Goal: Task Accomplishment & Management: Complete application form

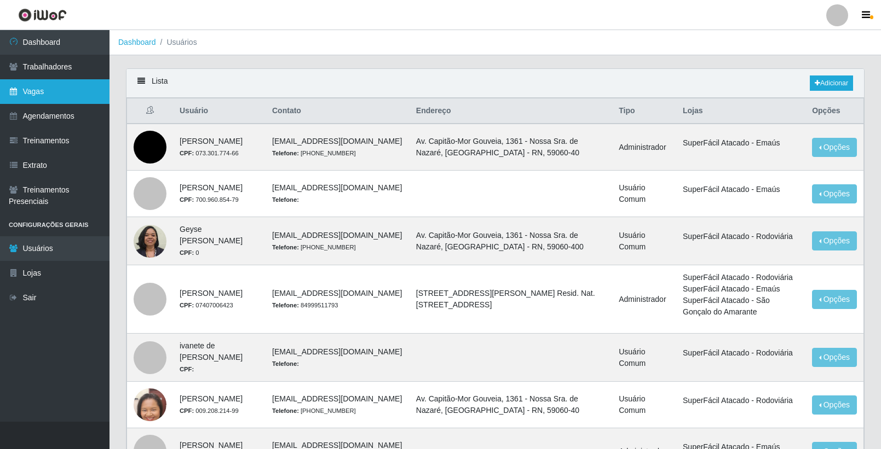
click at [65, 97] on link "Vagas" at bounding box center [54, 91] width 109 height 25
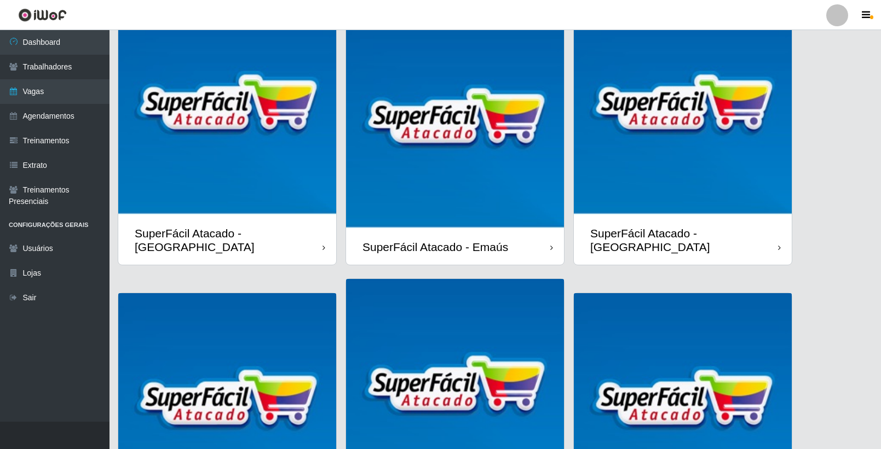
scroll to position [210, 0]
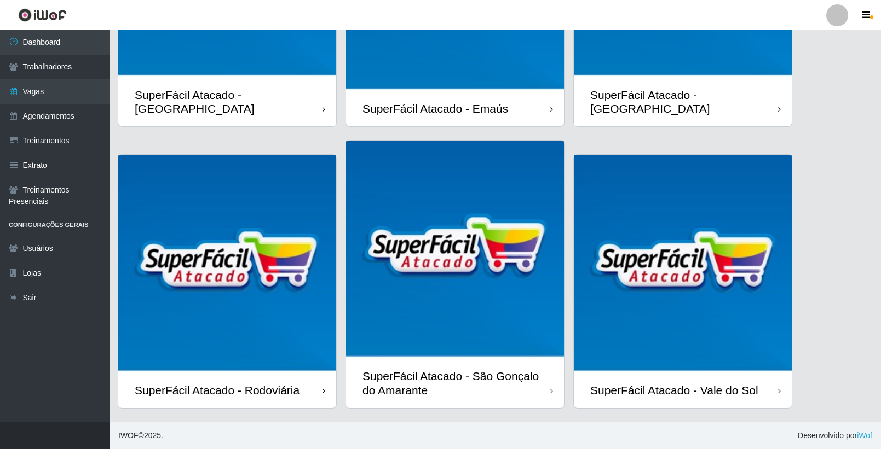
click at [717, 386] on div "SuperFácil Atacado - Vale do Sol" at bounding box center [674, 391] width 168 height 14
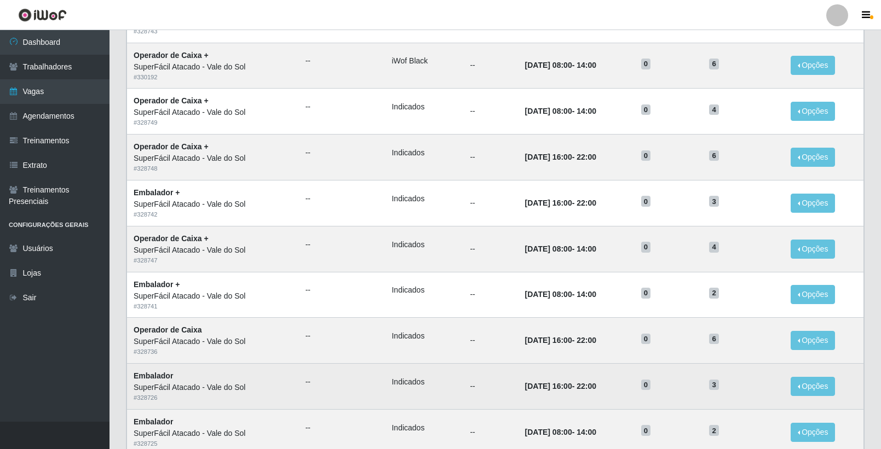
scroll to position [478, 0]
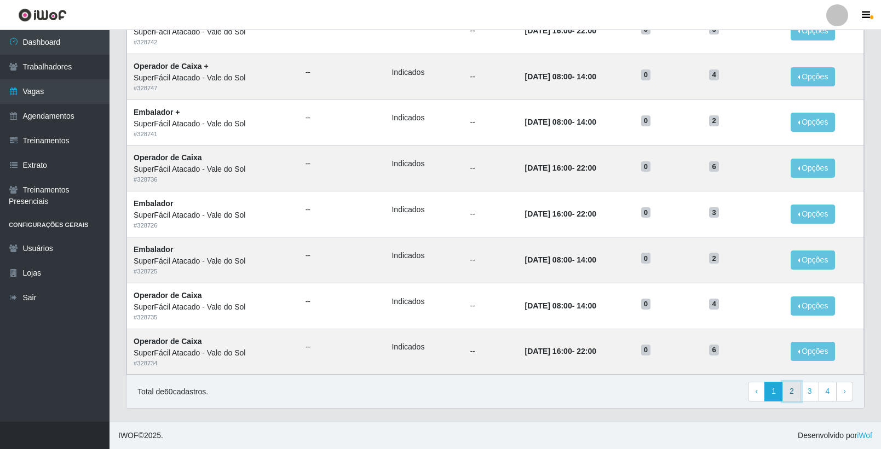
click at [795, 391] on link "2" at bounding box center [791, 392] width 19 height 20
click at [793, 391] on link "2" at bounding box center [791, 392] width 19 height 20
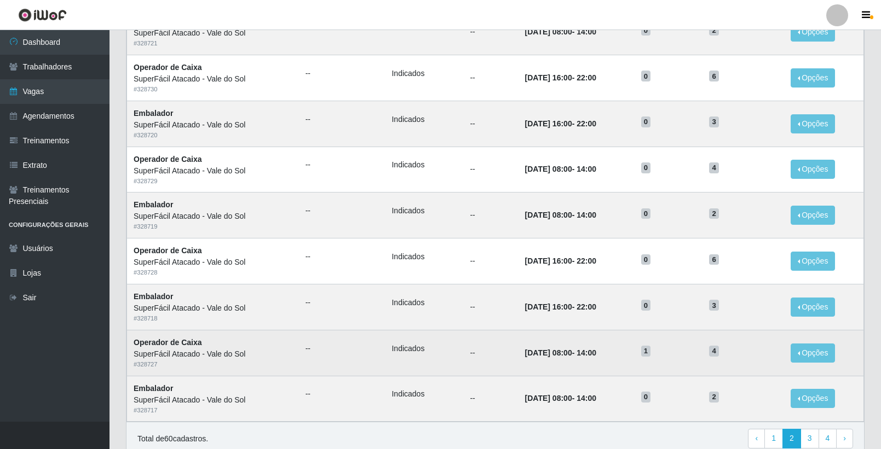
scroll to position [478, 0]
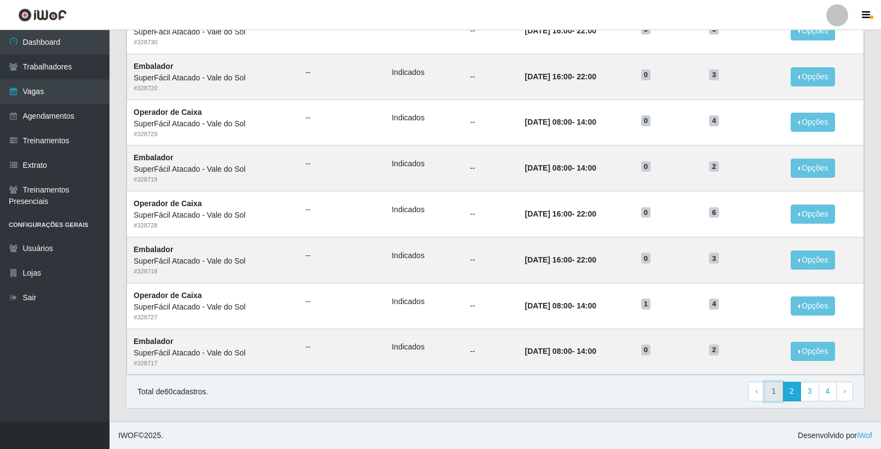
click at [777, 394] on link "1" at bounding box center [773, 392] width 19 height 20
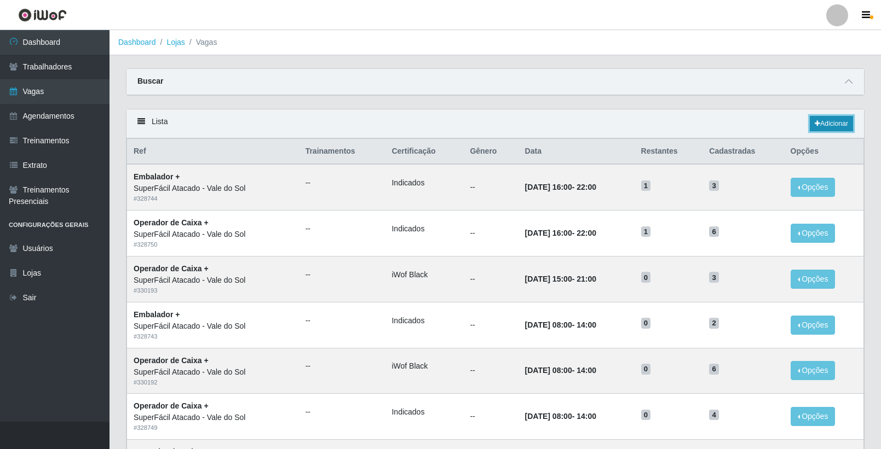
click at [827, 125] on link "Adicionar" at bounding box center [831, 123] width 43 height 15
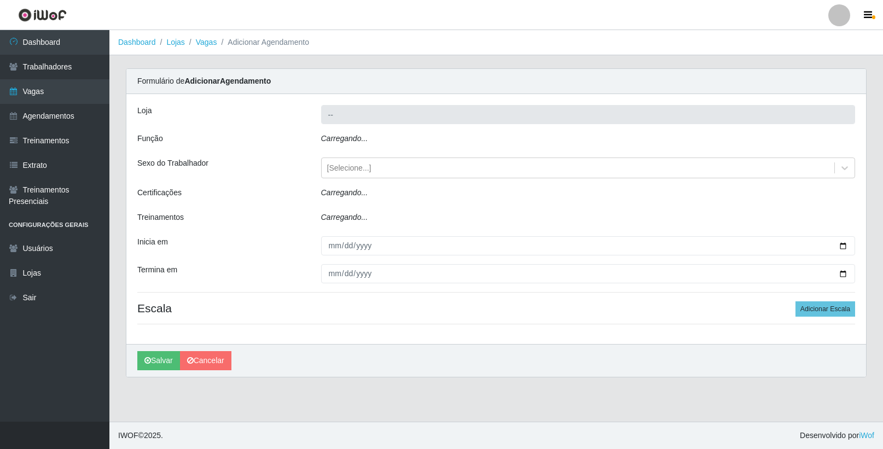
type input "SuperFácil Atacado - Vale do Sol"
